Goal: Task Accomplishment & Management: Complete application form

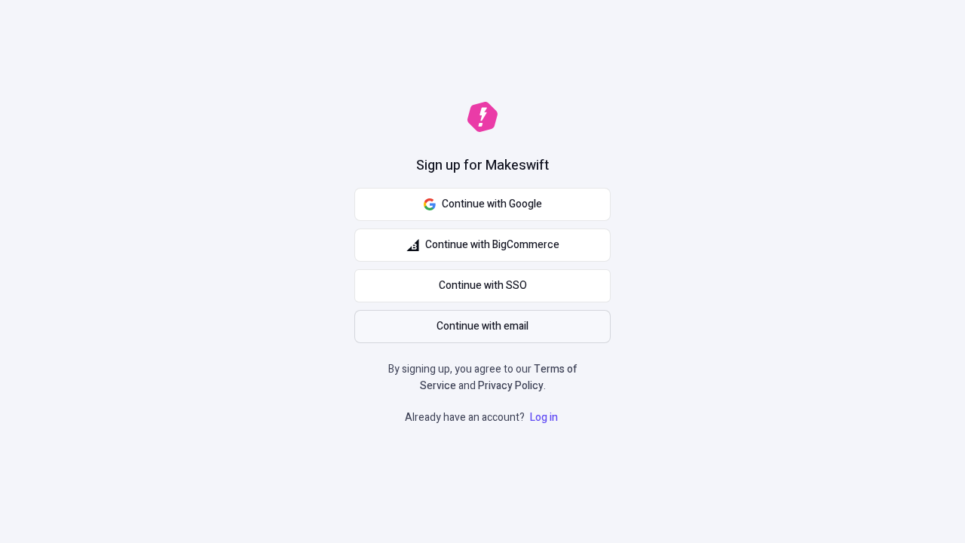
click at [483, 327] on span "Continue with email" at bounding box center [483, 326] width 92 height 17
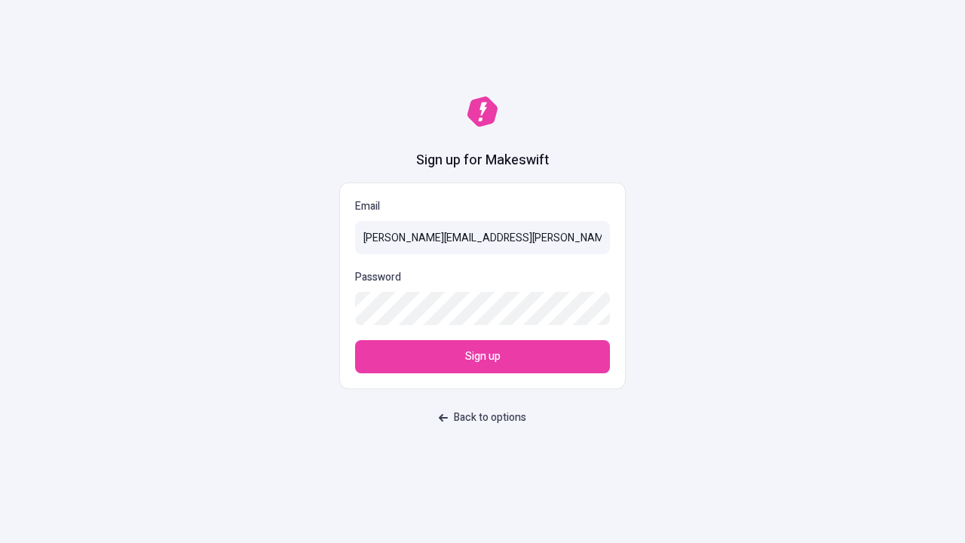
type input "[PERSON_NAME][EMAIL_ADDRESS][PERSON_NAME][PERSON_NAME][DOMAIN_NAME]"
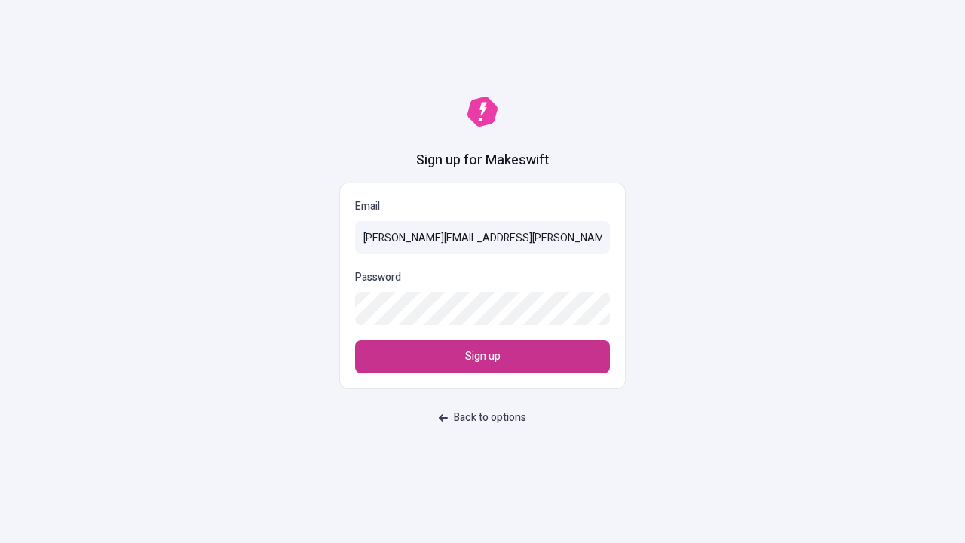
click at [483, 357] on span "Sign up" at bounding box center [482, 356] width 35 height 17
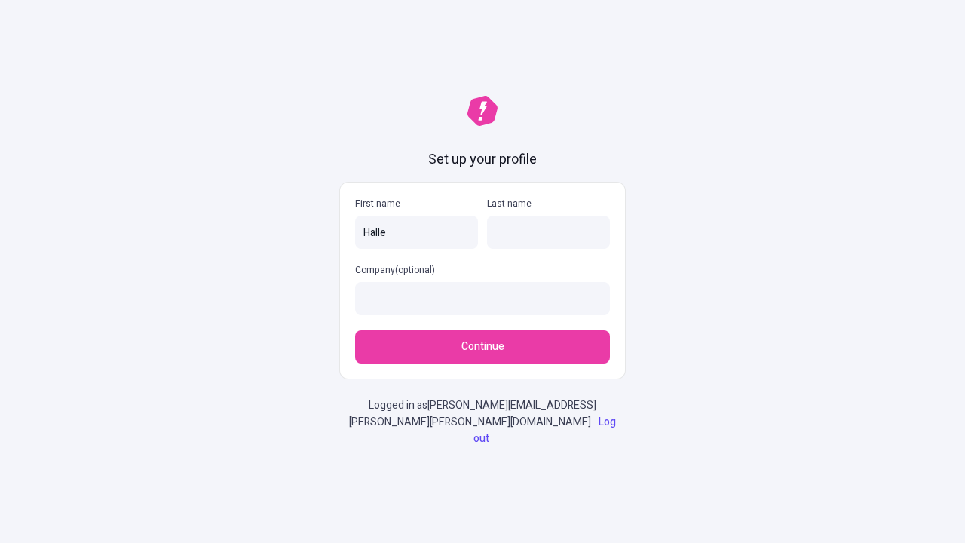
type input "Halle"
type input "[PERSON_NAME]"
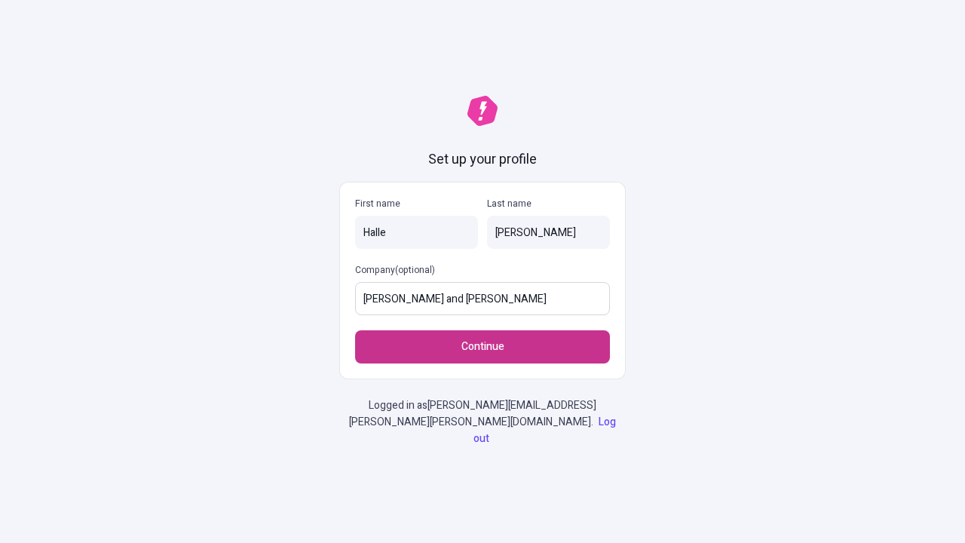
type input "[PERSON_NAME] and [PERSON_NAME]"
click at [483, 355] on span "Continue" at bounding box center [483, 347] width 43 height 17
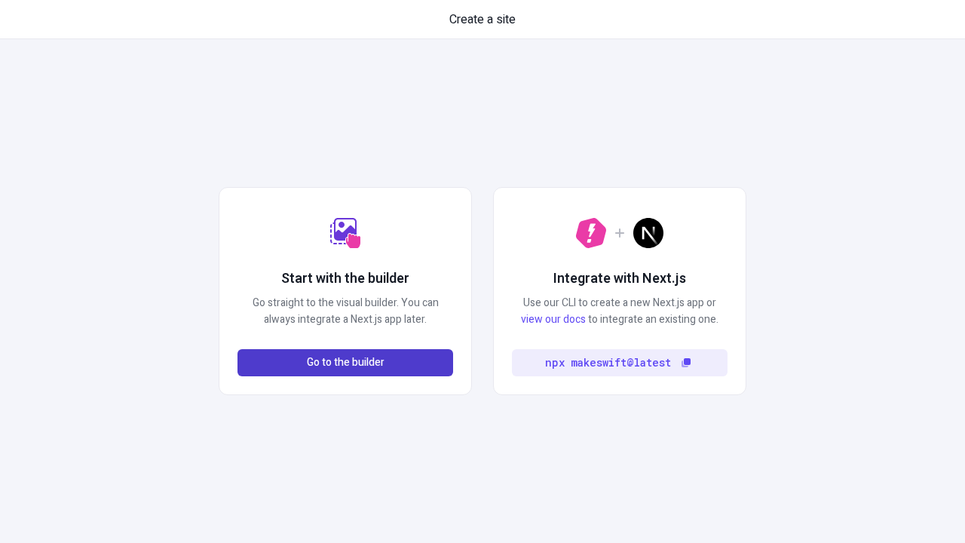
click at [345, 363] on span "Go to the builder" at bounding box center [346, 362] width 78 height 17
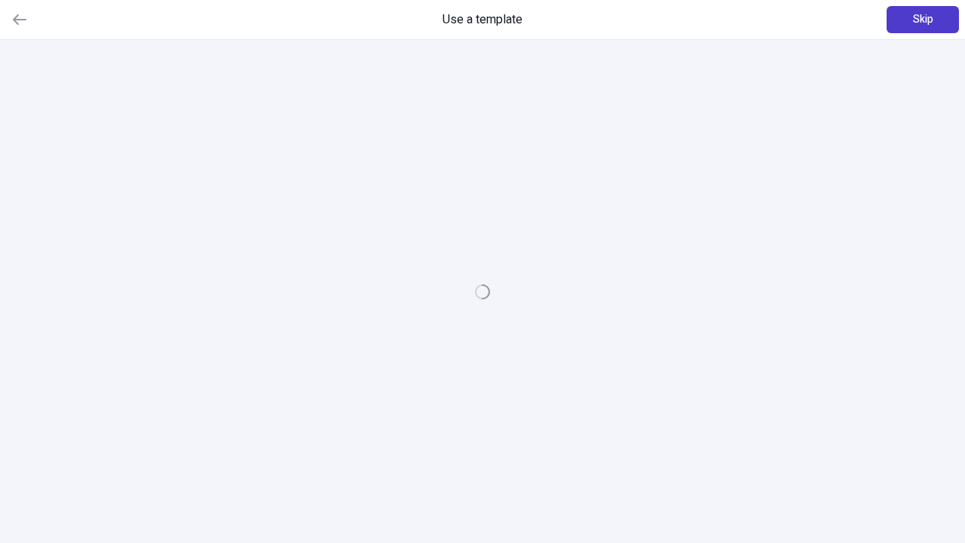
click at [923, 20] on span "Skip" at bounding box center [923, 19] width 20 height 17
